Goal: Check status: Check status

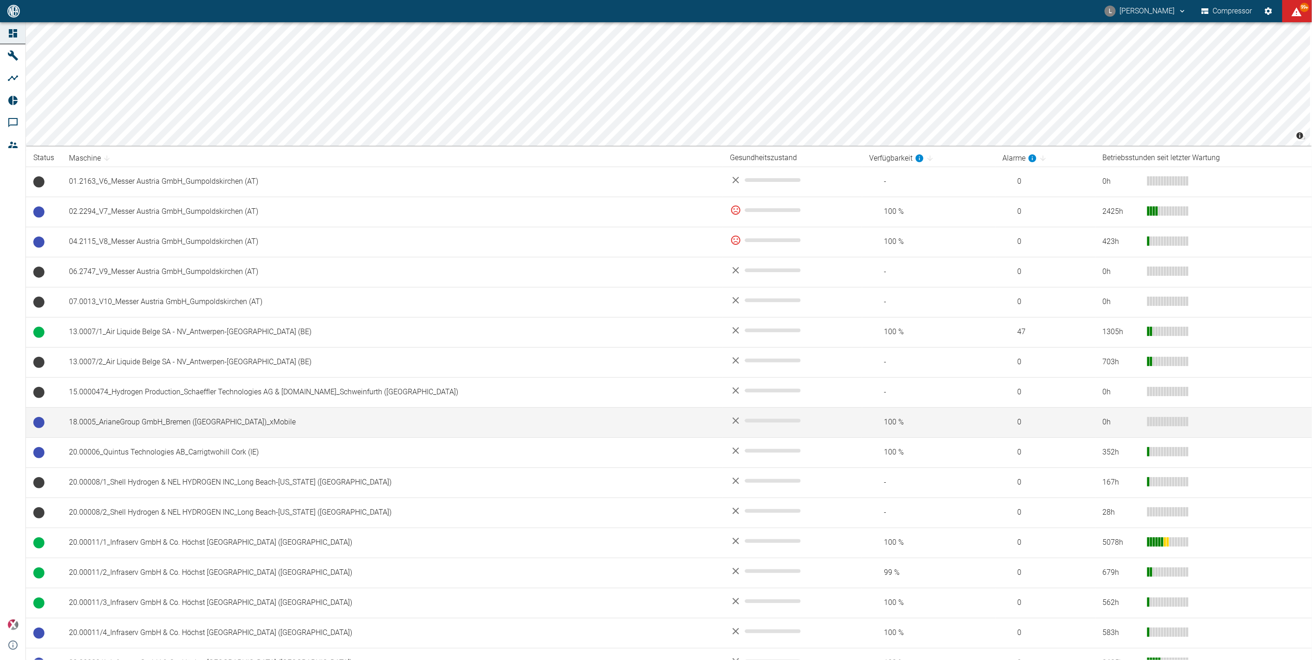
scroll to position [257, 0]
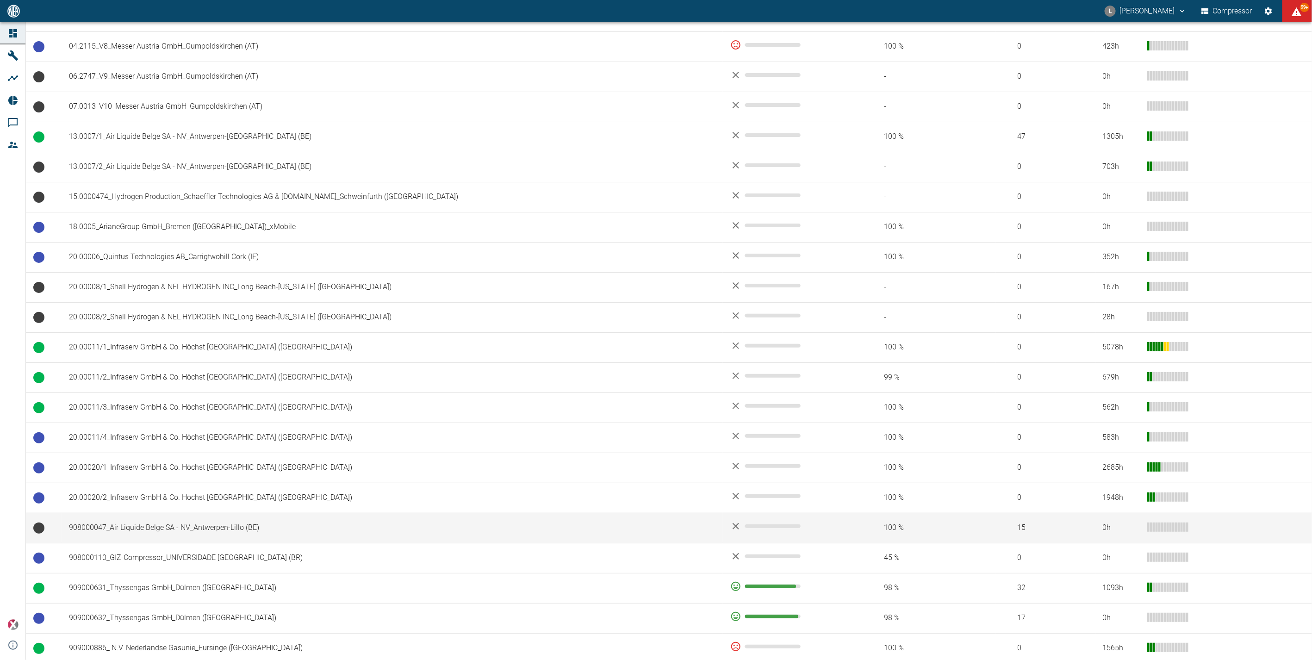
click at [198, 525] on td "908000047_Air Liquide Belge SA - NV_Antwerpen-Lillo (BE)" at bounding box center [393, 528] width 662 height 30
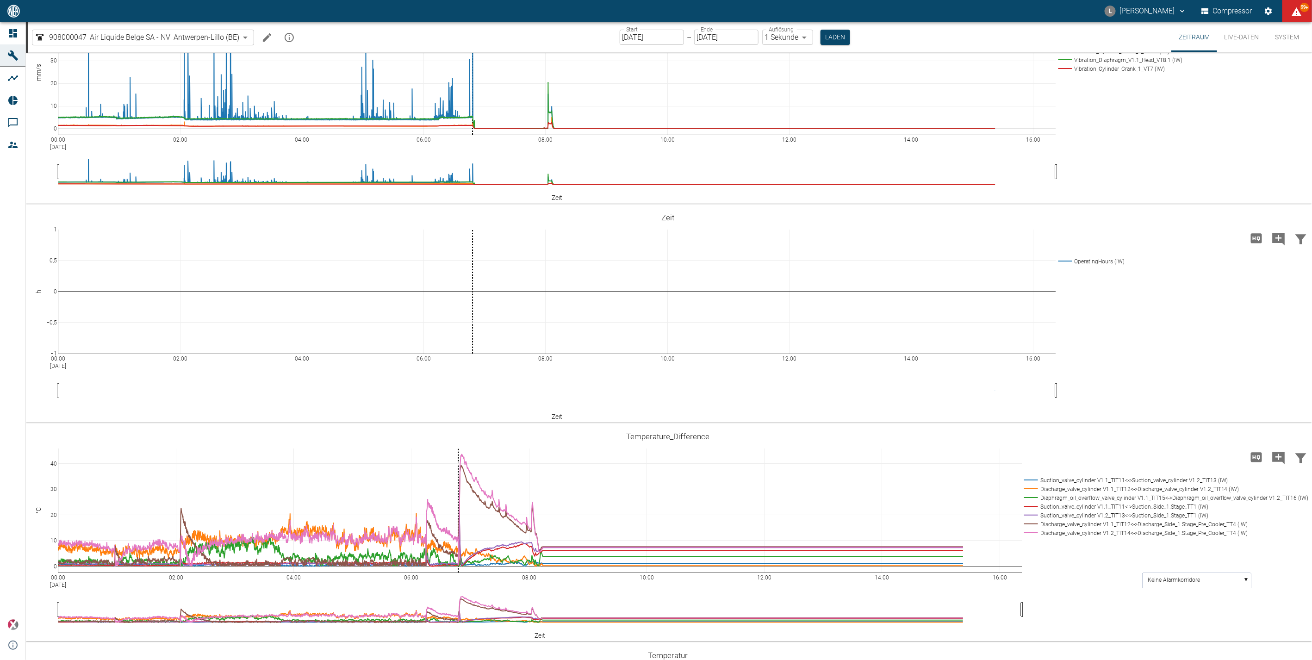
scroll to position [65, 0]
